Goal: Information Seeking & Learning: Learn about a topic

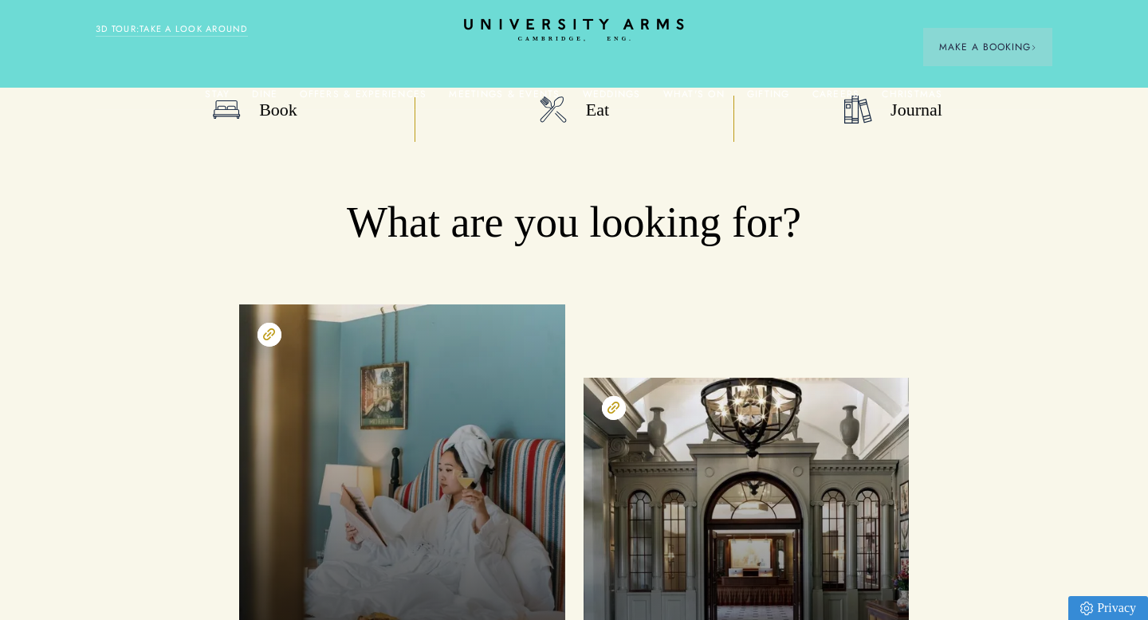
click at [559, 20] on icon at bounding box center [573, 23] width 219 height 11
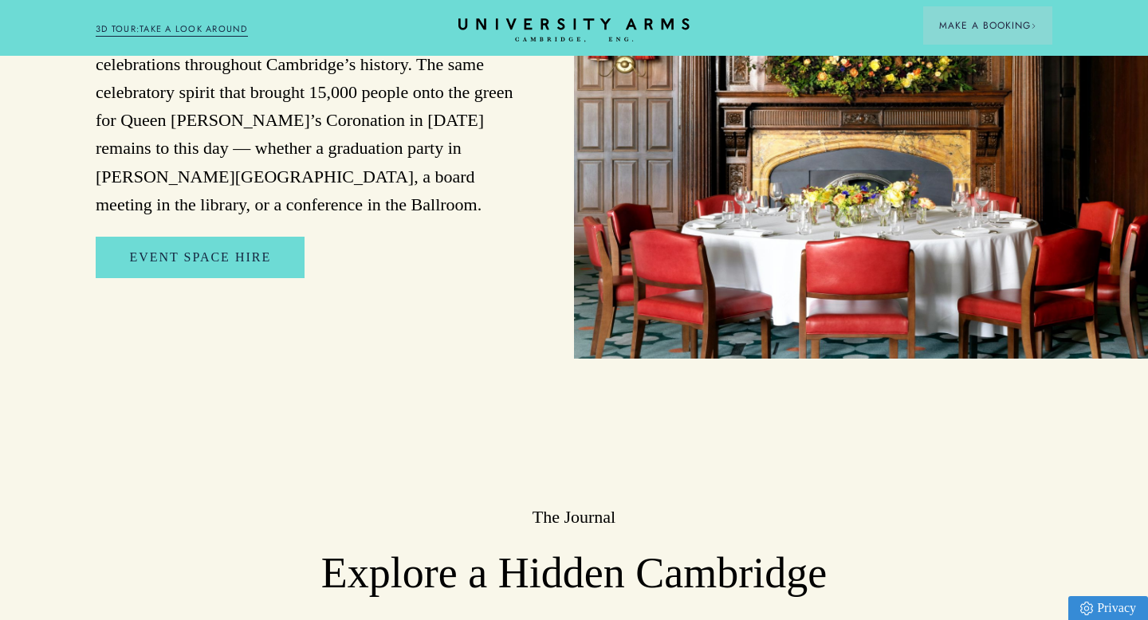
scroll to position [3375, 0]
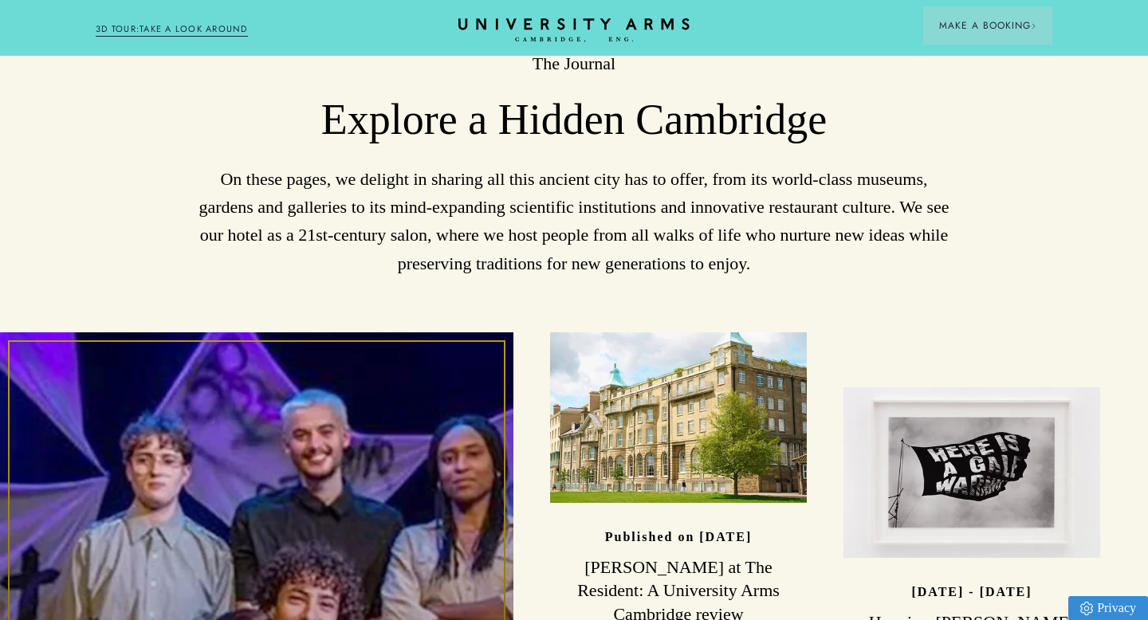
scroll to position [3851, 0]
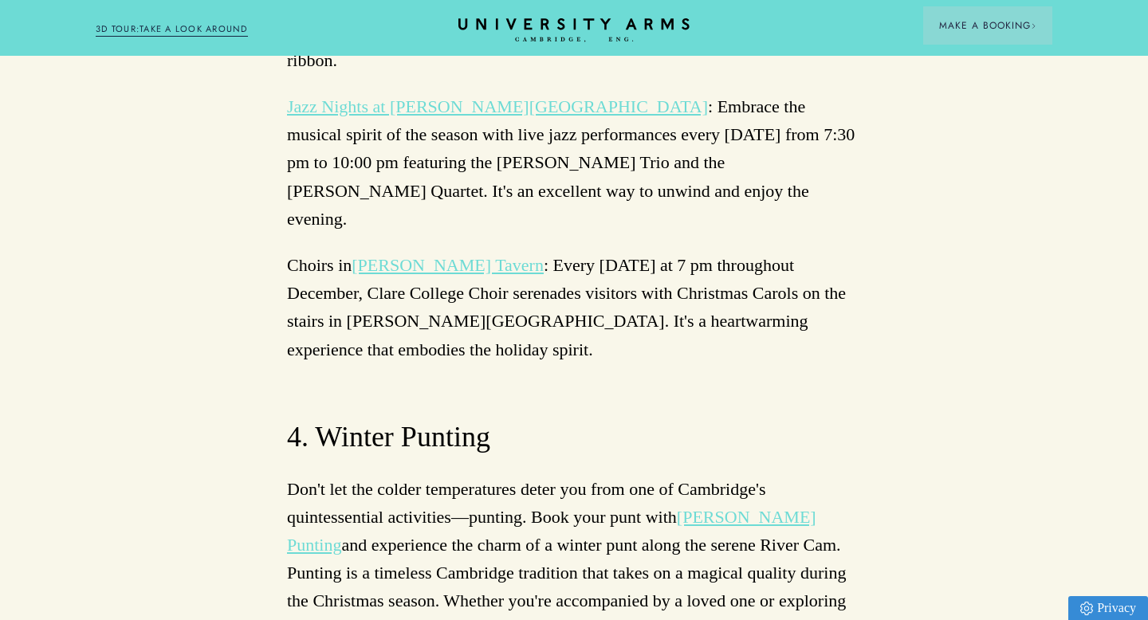
scroll to position [6130, 0]
